Goal: Navigation & Orientation: Find specific page/section

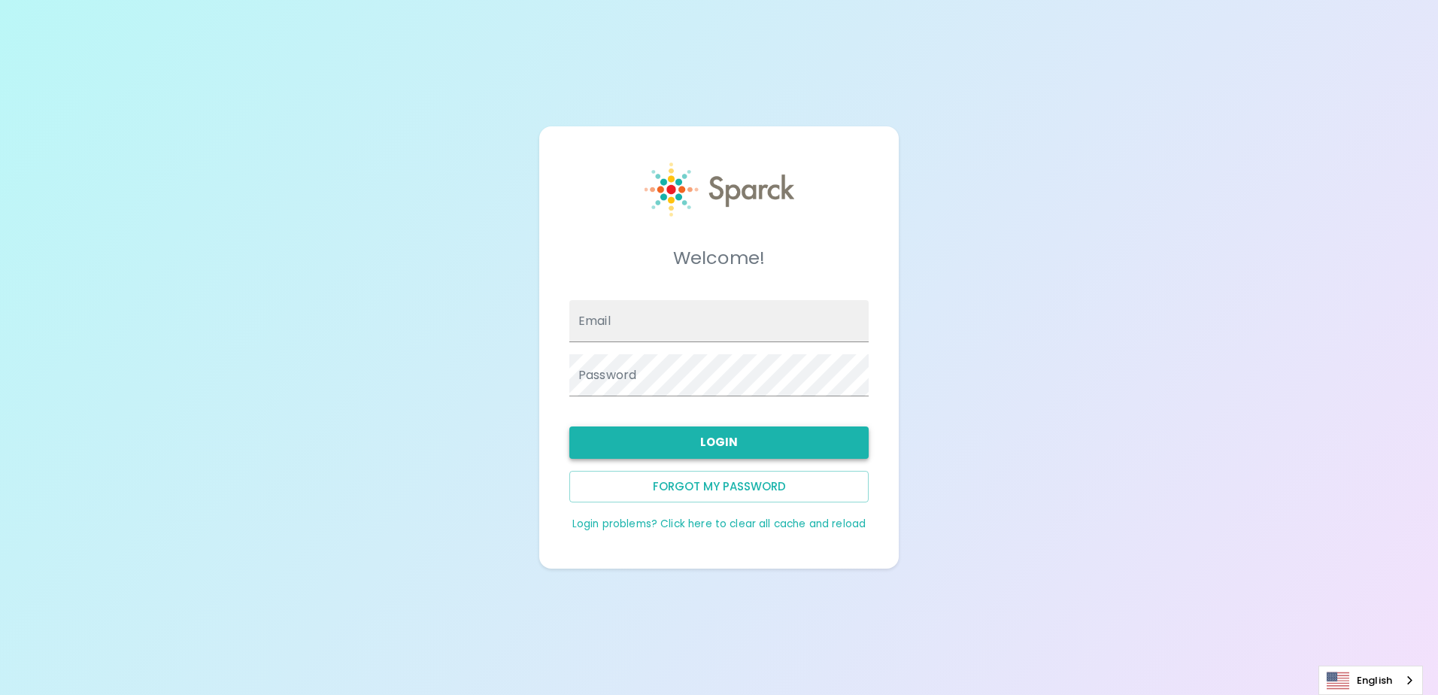
type input "[EMAIL_ADDRESS][DOMAIN_NAME]"
click at [714, 441] on button "Login" at bounding box center [718, 442] width 299 height 32
